Goal: Task Accomplishment & Management: Use online tool/utility

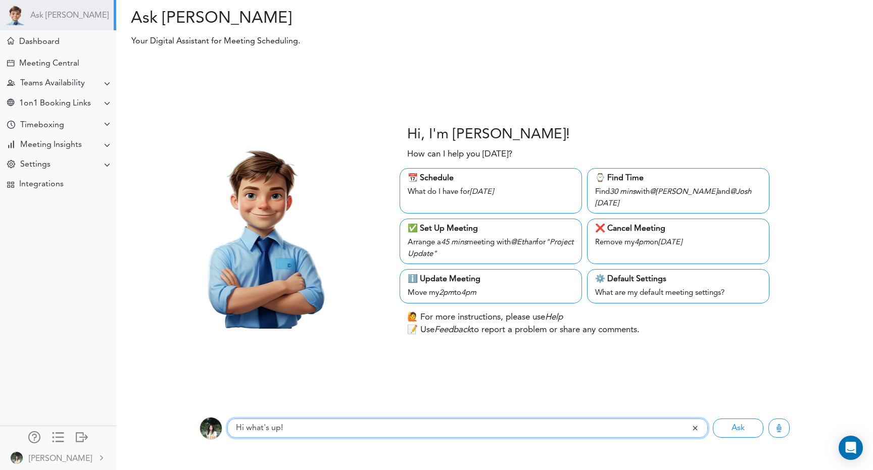
click at [285, 432] on input "Hi what's up!" at bounding box center [458, 428] width 463 height 19
type input "help me schedule a meeting for tomorrow at 12pm"
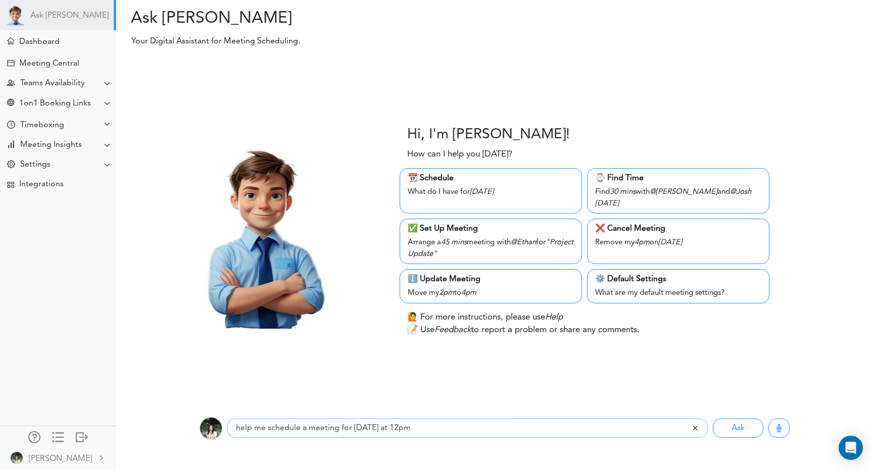
click at [713, 419] on button "Ask" at bounding box center [738, 428] width 51 height 19
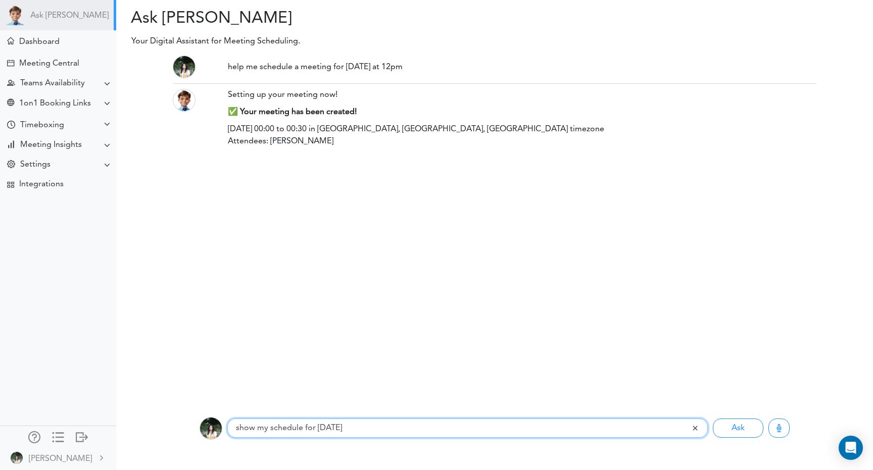
type input "show my schedule for tomorrow"
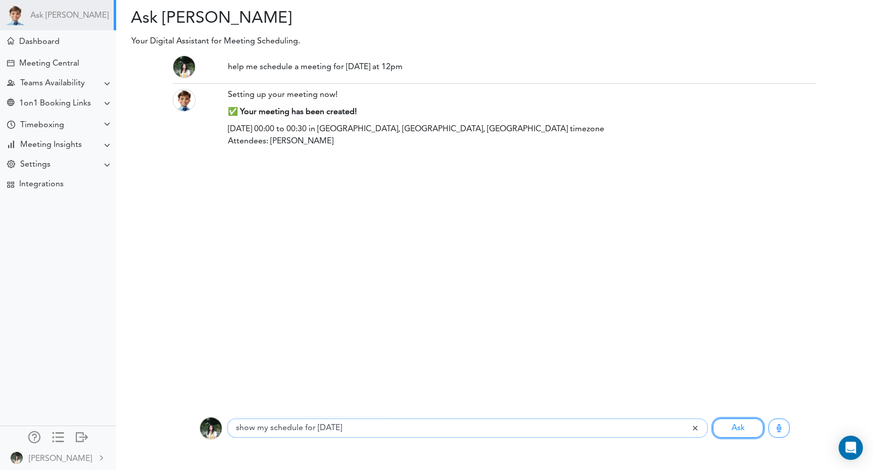
click at [713, 419] on button "Ask" at bounding box center [738, 428] width 51 height 19
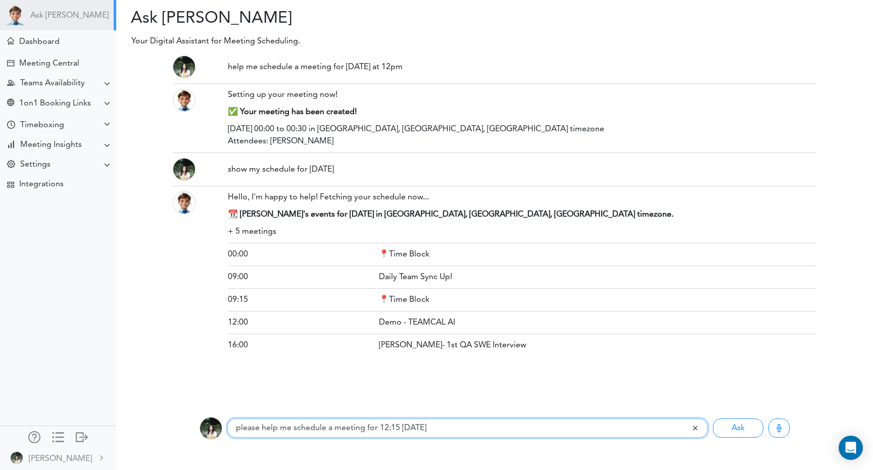
type input "please help me schedule a meeting for 12:15 tomorrow"
click at [713, 419] on button "Ask" at bounding box center [738, 428] width 51 height 19
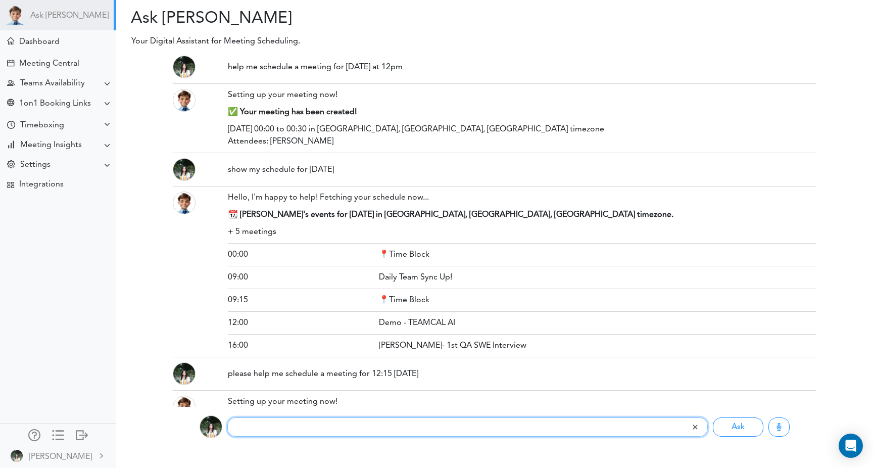
scroll to position [47, 0]
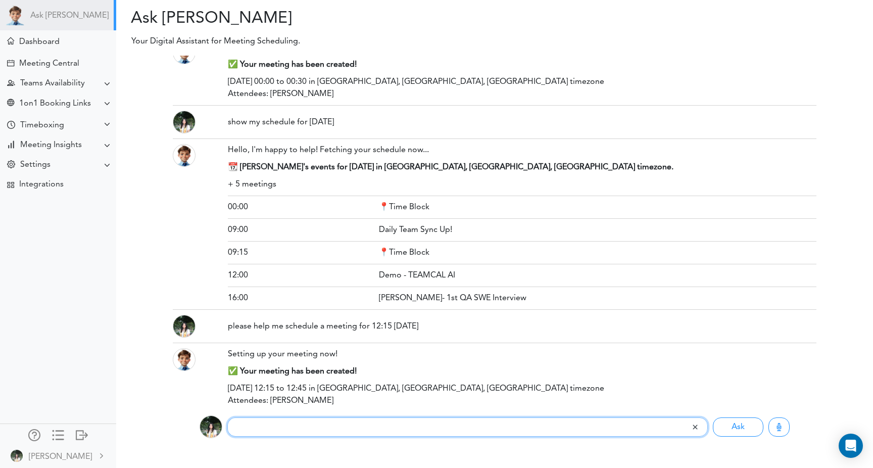
click at [314, 428] on input "text" at bounding box center [458, 426] width 463 height 19
type input "h"
type input "help me schedule a meeting for friday at 12 pm"
click at [713, 417] on button "Ask" at bounding box center [738, 426] width 51 height 19
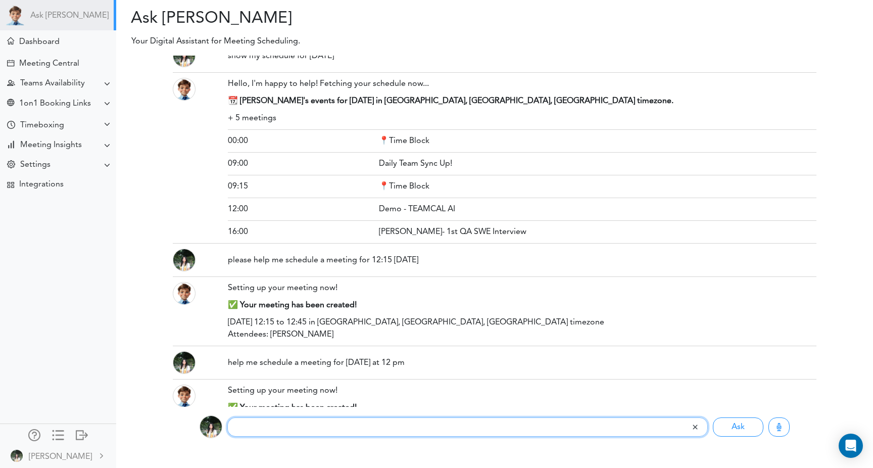
scroll to position [150, 0]
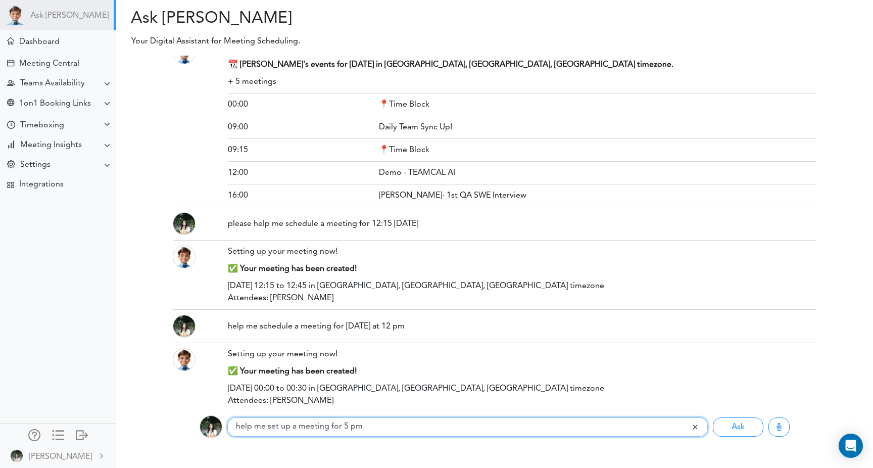
type input "help me set up a meeting for 5 pm"
click at [713, 417] on button "Ask" at bounding box center [738, 426] width 51 height 19
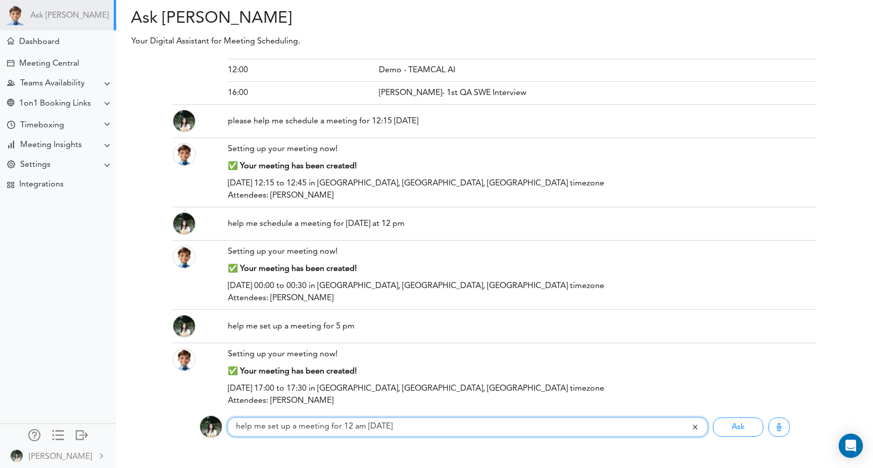
type input "help me set up a meeting for 12 am tomorrow"
click at [713, 417] on button "Ask" at bounding box center [738, 426] width 51 height 19
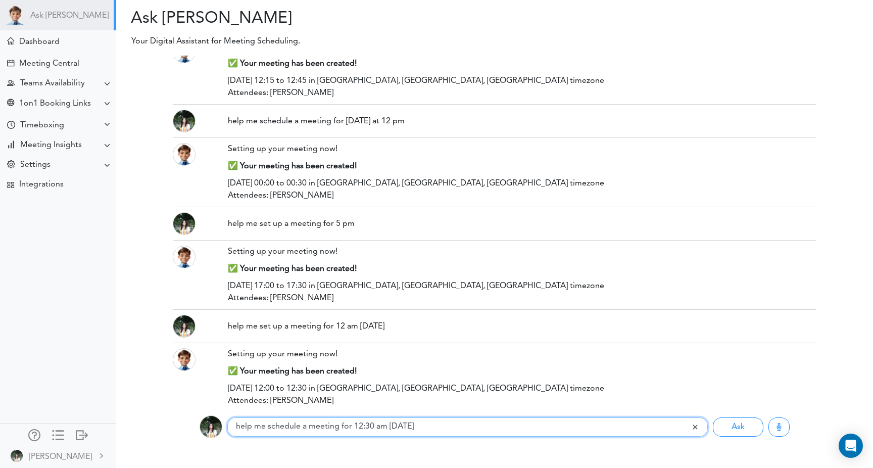
type input "help me schedule a meeting for 12:30 am tomorrow"
click at [713, 417] on button "Ask" at bounding box center [738, 426] width 51 height 19
type input "help me schedule a meeting for 12:30 pm tomorrow"
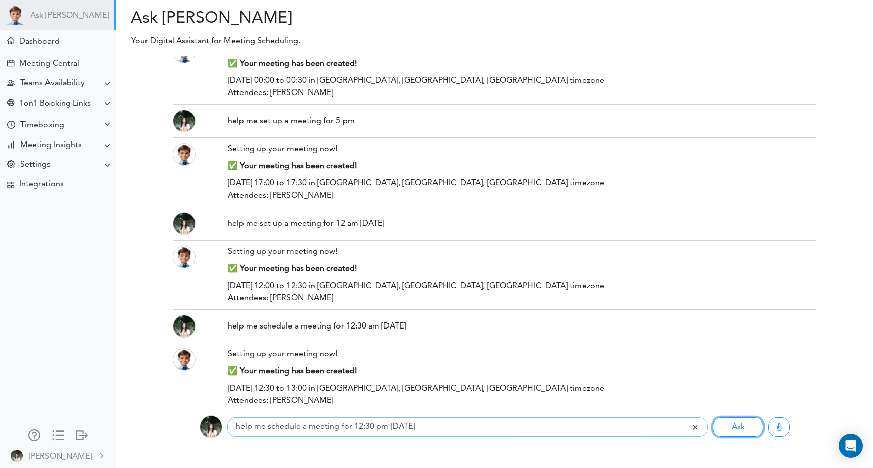
click at [713, 417] on button "Ask" at bounding box center [738, 426] width 51 height 19
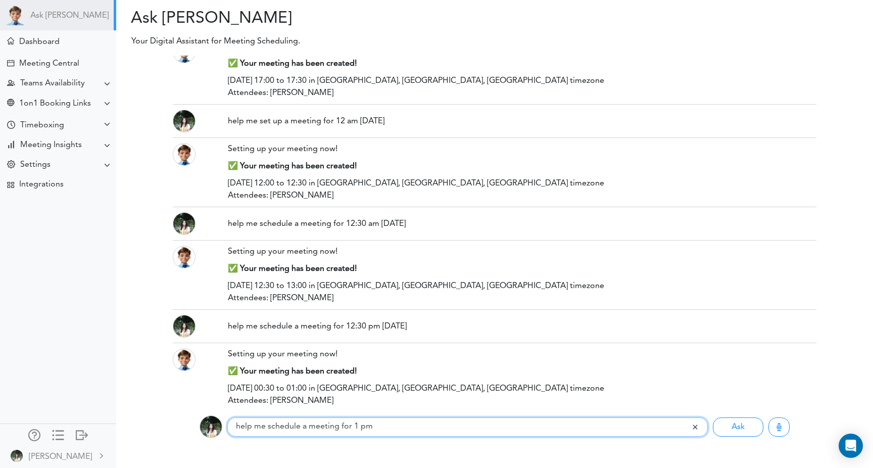
type input "help me schedule a meeting for 1 pm"
click at [713, 417] on button "Ask" at bounding box center [738, 426] width 51 height 19
type input "help me schedule a meeting for 1 am"
click at [713, 417] on button "Ask" at bounding box center [738, 426] width 51 height 19
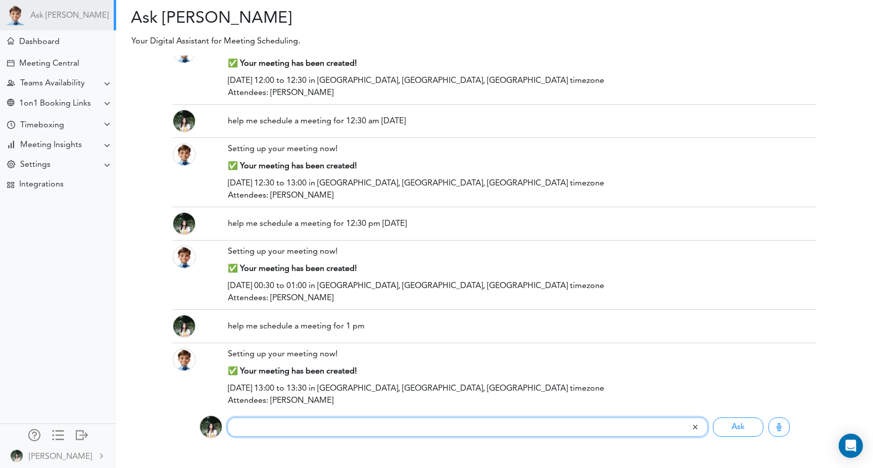
scroll to position [766, 0]
type input "show me my schedule for tomorrow"
click at [713, 417] on button "Ask" at bounding box center [738, 426] width 51 height 19
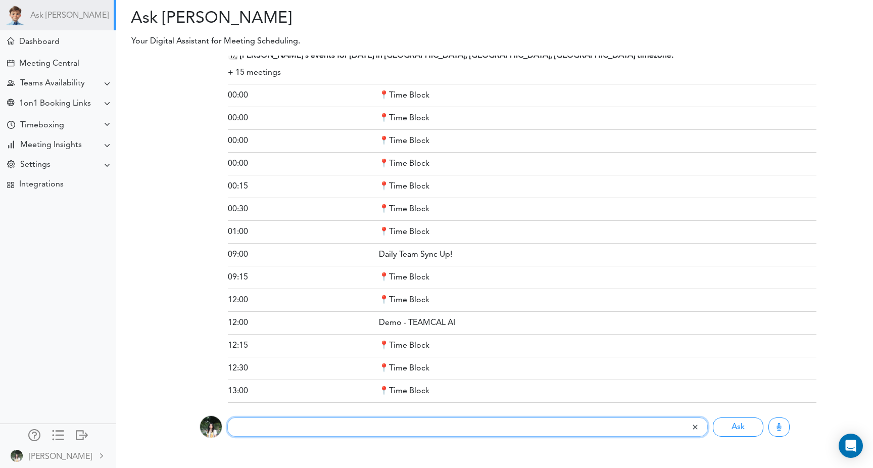
scroll to position [1197, 0]
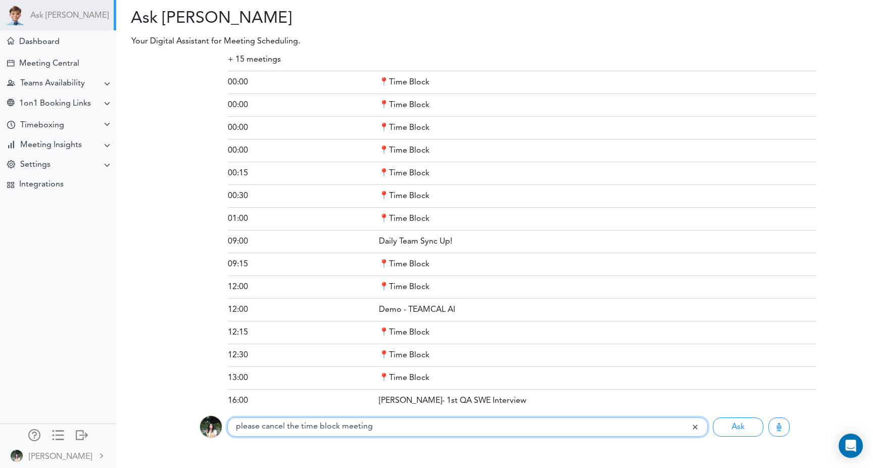
type input "please cancel the time block meeting"
click at [713, 417] on button "Ask" at bounding box center [738, 426] width 51 height 19
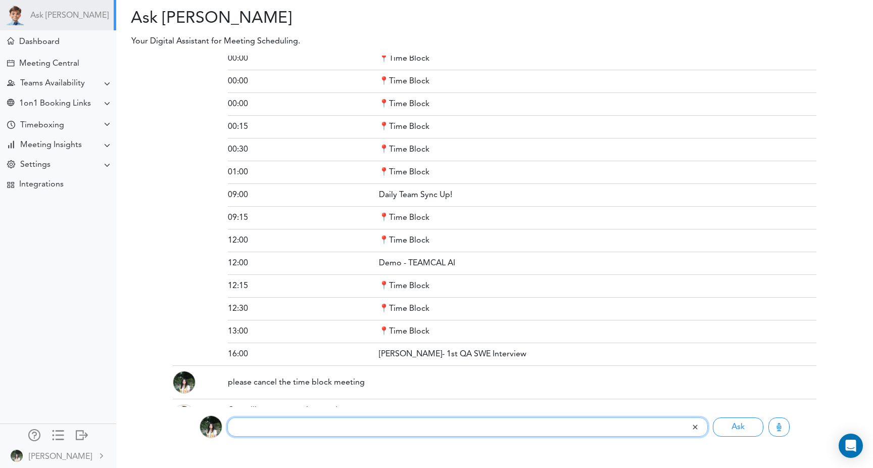
scroll to position [1333, 0]
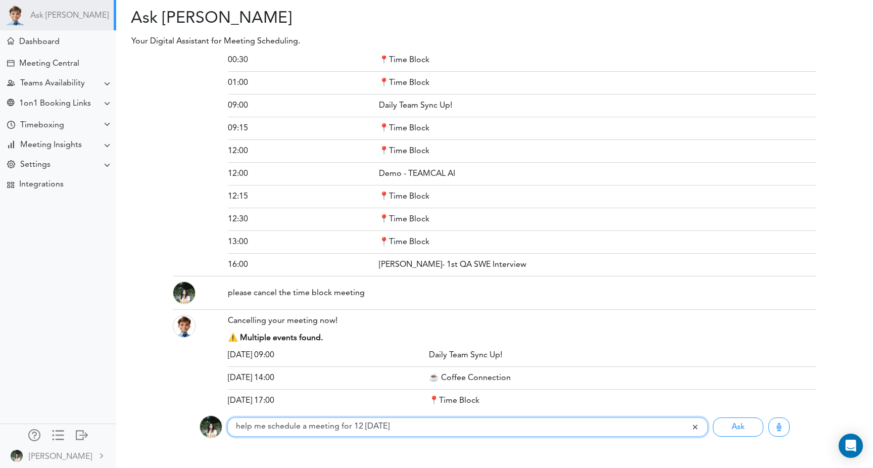
type input "help me schedule a meeting for 12 tomorrow"
click at [713, 417] on button "Ask" at bounding box center [738, 426] width 51 height 19
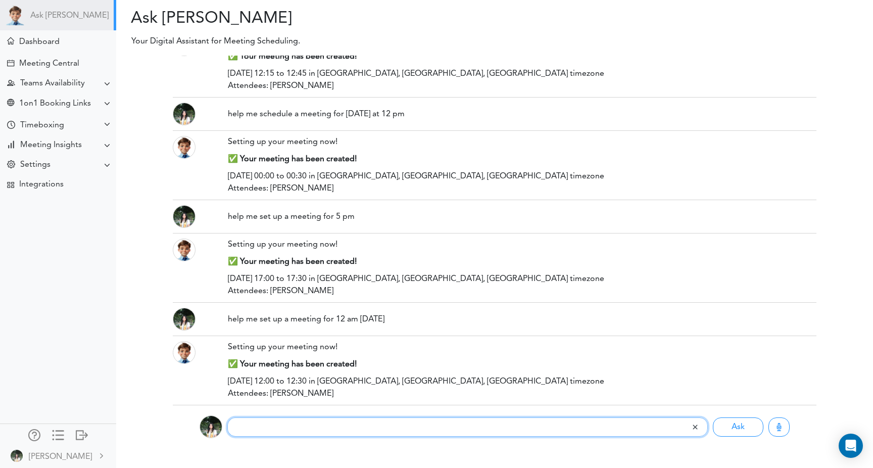
scroll to position [363, 0]
type input "schedule a meeting fro 12:45 pm tomorrow"
click at [713, 417] on button "Ask" at bounding box center [738, 426] width 51 height 19
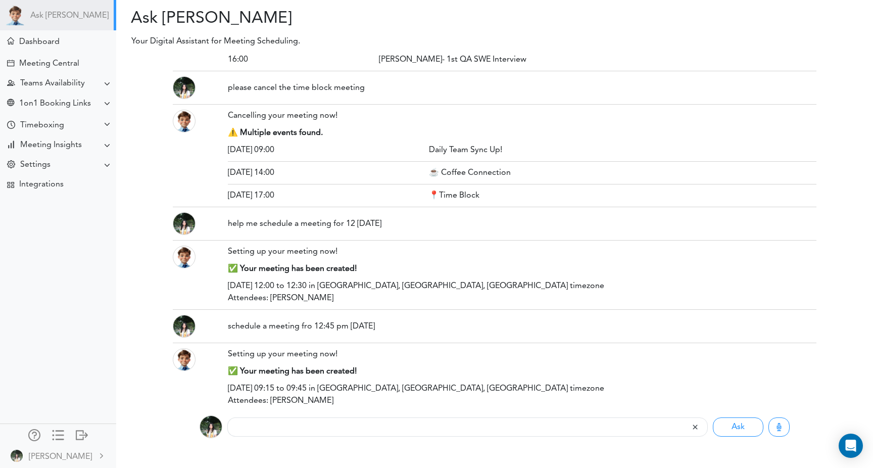
drag, startPoint x: 397, startPoint y: 327, endPoint x: 225, endPoint y: 326, distance: 171.8
click at [225, 326] on div "schedule a meeting fro 12:45 pm tomorrow" at bounding box center [522, 326] width 604 height 23
copy div "schedule a meeting fro 12:45 pm tomorrow"
click at [291, 426] on input "text" at bounding box center [458, 426] width 463 height 19
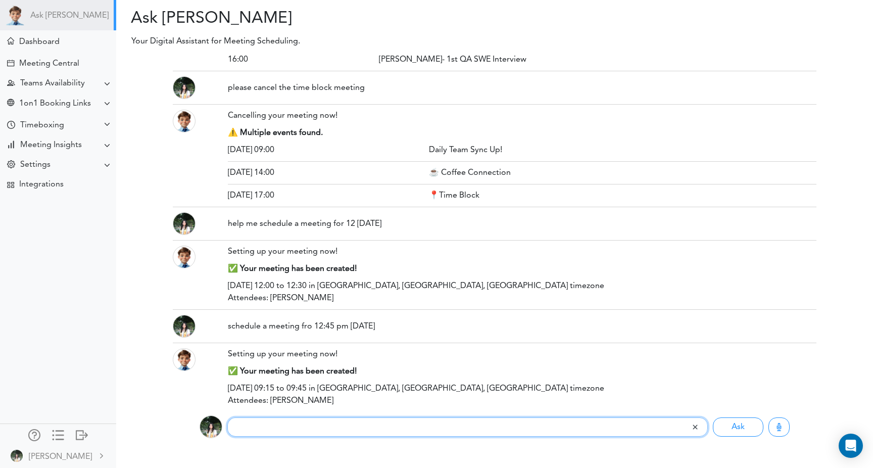
paste input "schedule a meeting fro 12:45 pm tomorrow"
click at [318, 425] on input "schedule a meeting fro 12:45 pm tomorrow" at bounding box center [458, 426] width 463 height 19
type input "schedule a meeting for 12:45 pm tomorrow"
click at [713, 417] on button "Ask" at bounding box center [738, 426] width 51 height 19
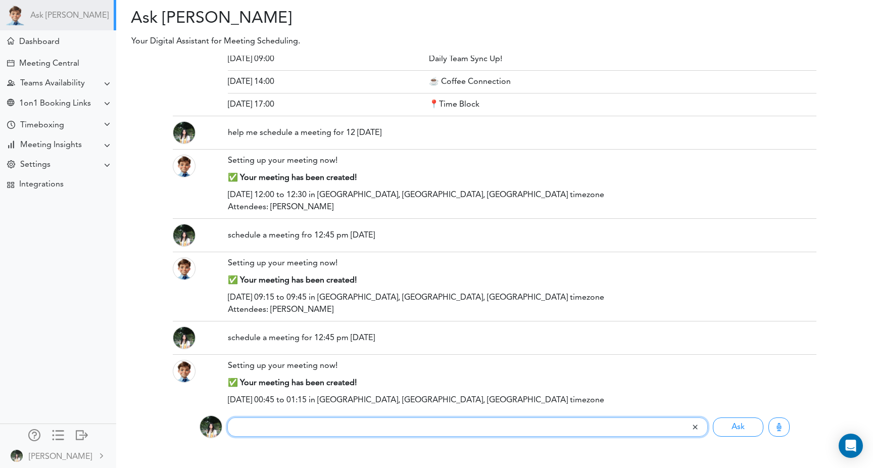
scroll to position [1641, 0]
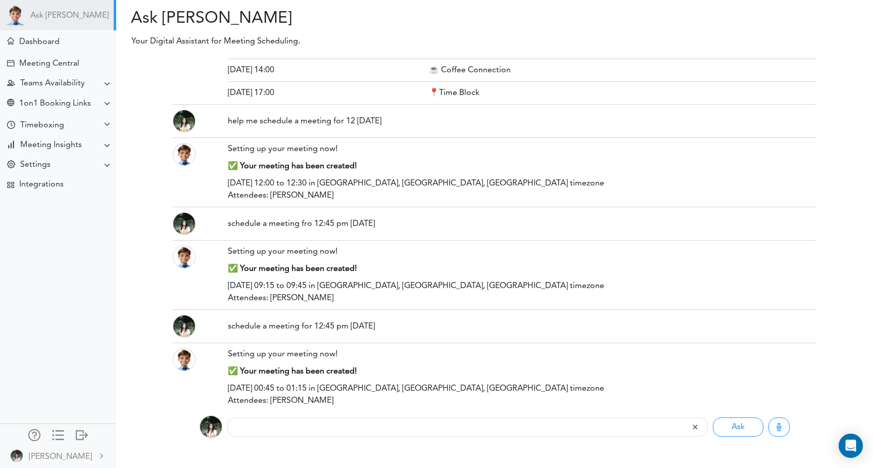
drag, startPoint x: 388, startPoint y: 224, endPoint x: 222, endPoint y: 221, distance: 165.8
click at [222, 221] on div "schedule a meeting fro 12:45 pm tomorrow" at bounding box center [522, 223] width 604 height 23
copy div "schedule a meeting fro 12:45 pm tomorrow"
click at [248, 219] on div "schedule a meeting fro 12:45 pm tomorrow" at bounding box center [522, 224] width 589 height 12
